Goal: Check status: Check status

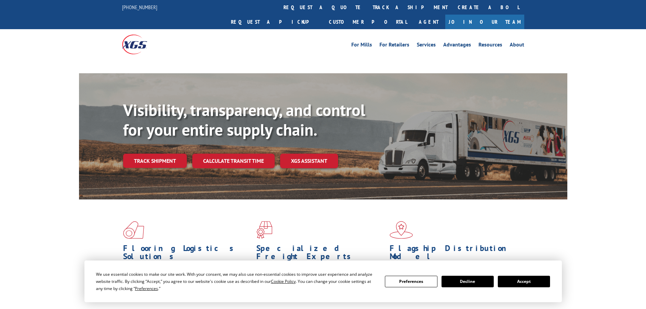
click at [180, 148] on div "Visibility, transparency, and control for your entire supply chain. Track shipm…" at bounding box center [345, 147] width 444 height 95
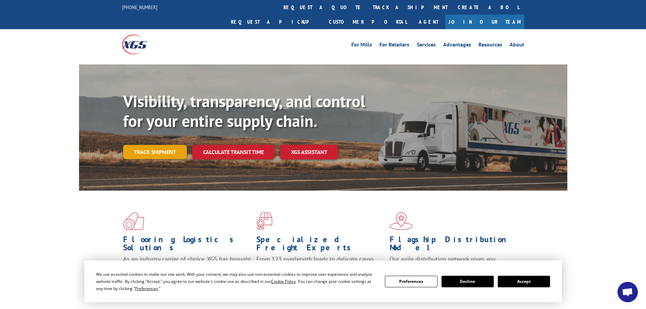
click at [178, 145] on link "Track shipment" at bounding box center [155, 152] width 64 height 14
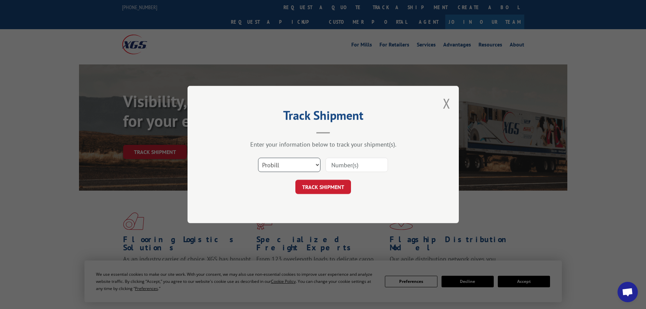
click at [289, 165] on select "Select category... Probill BOL PO" at bounding box center [289, 165] width 62 height 14
select select "bol"
click at [258, 158] on select "Select category... Probill BOL PO" at bounding box center [289, 165] width 62 height 14
click at [342, 162] on input at bounding box center [357, 165] width 62 height 14
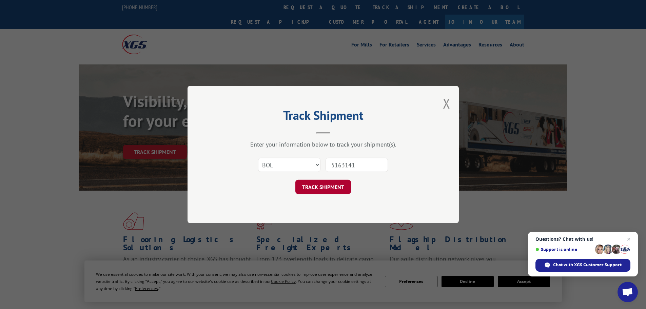
type input "5163141"
click at [321, 186] on button "TRACK SHIPMENT" at bounding box center [323, 187] width 56 height 14
